Goal: Navigation & Orientation: Find specific page/section

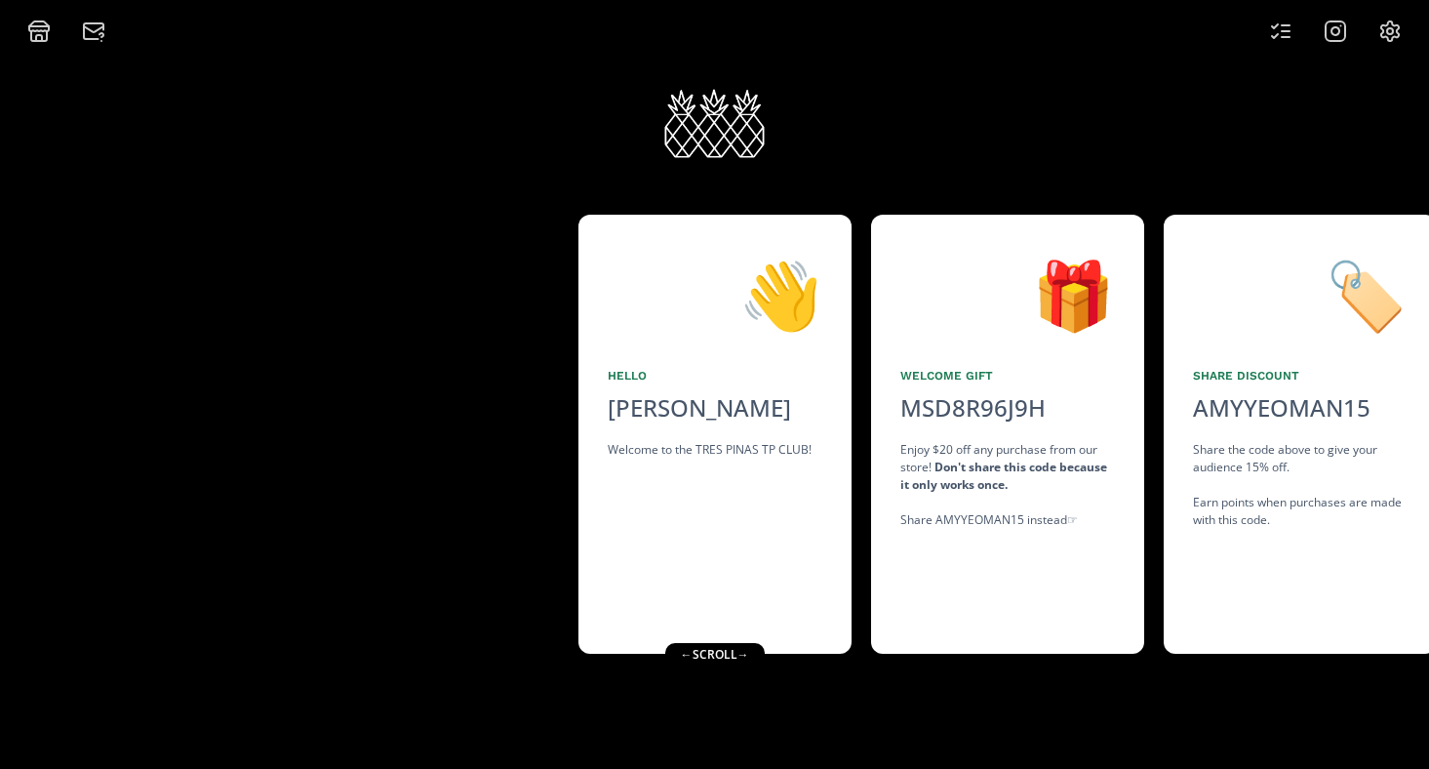
click at [731, 657] on div "← scroll →" at bounding box center [714, 654] width 100 height 23
click at [1274, 23] on icon at bounding box center [1280, 31] width 23 height 23
click at [690, 650] on div "← scroll →" at bounding box center [715, 654] width 100 height 23
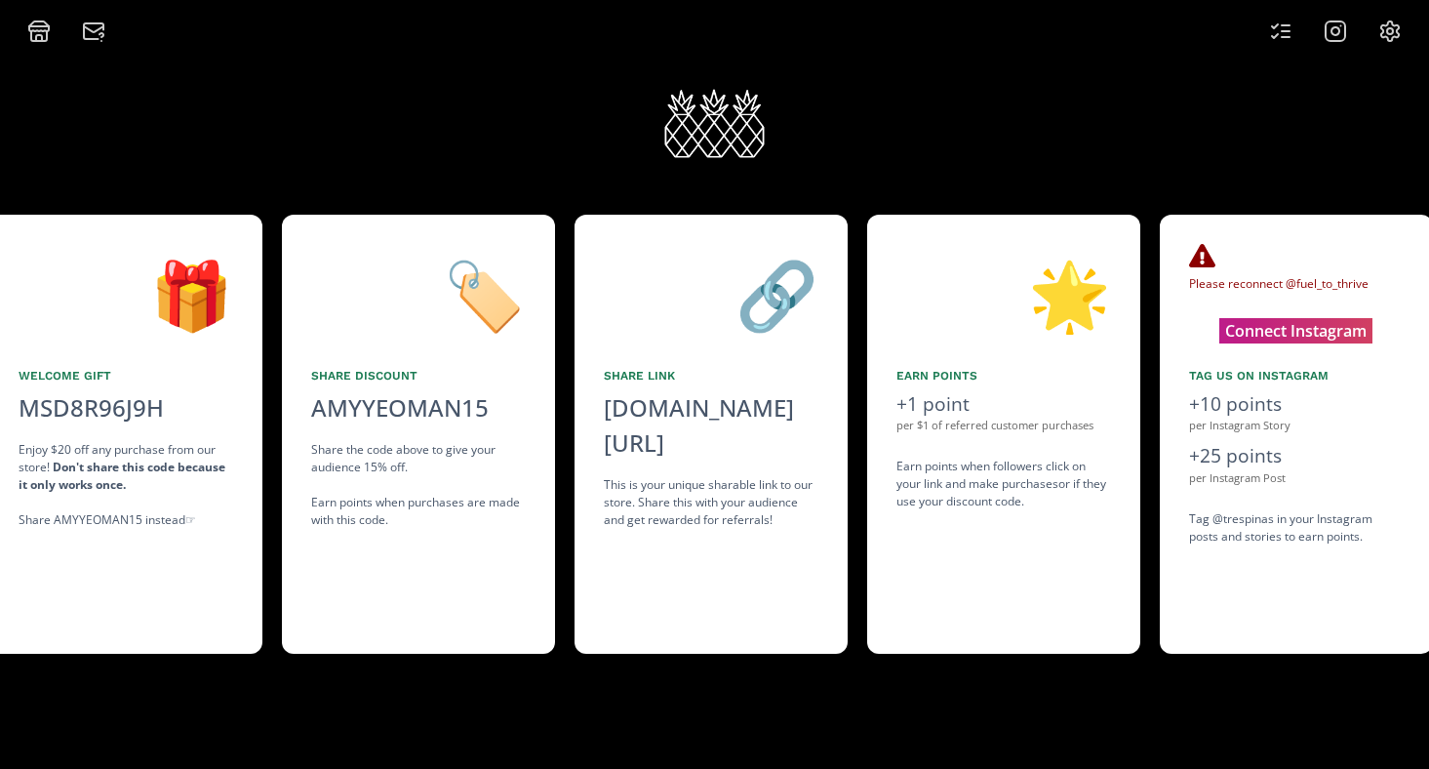
scroll to position [0, 878]
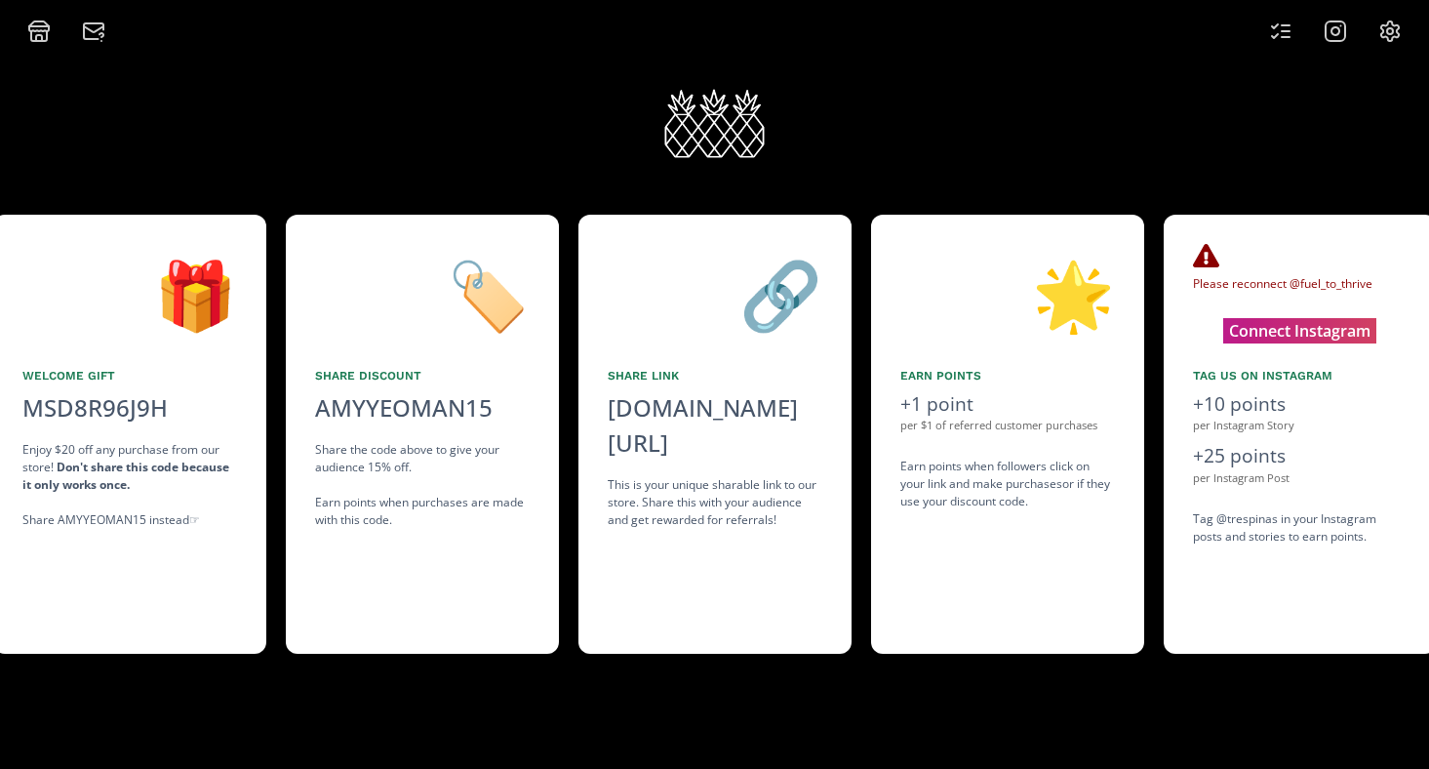
click at [1392, 34] on icon at bounding box center [1390, 31] width 23 height 23
